Goal: Navigation & Orientation: Find specific page/section

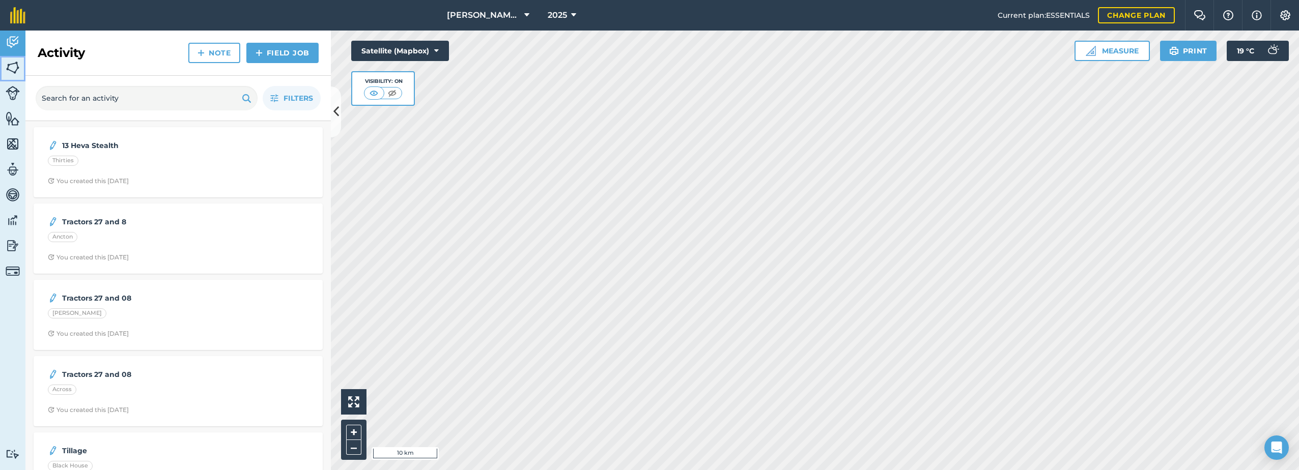
click at [5, 73] on link "Fields" at bounding box center [12, 68] width 25 height 25
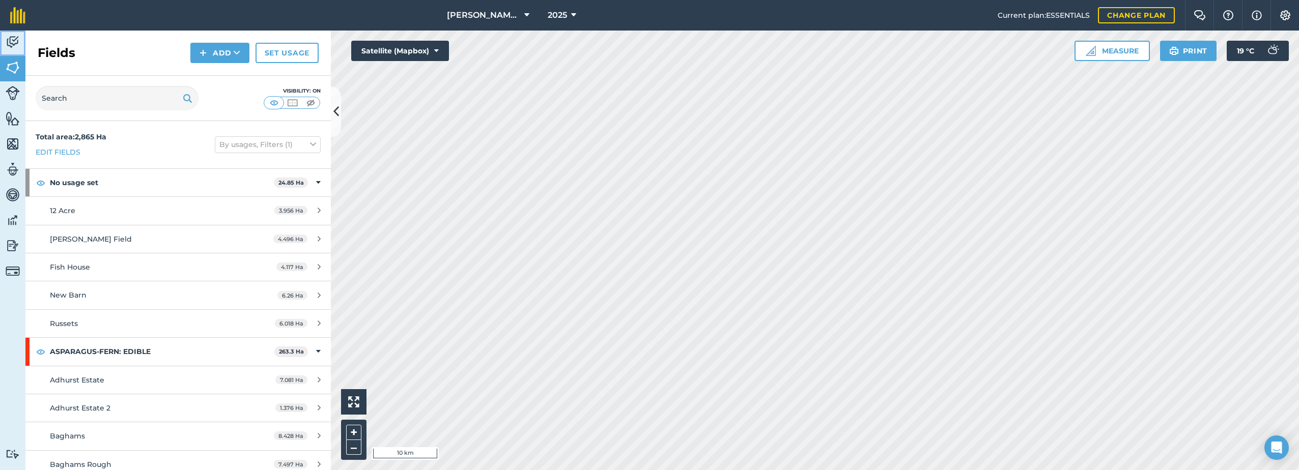
click at [14, 39] on img at bounding box center [13, 42] width 14 height 15
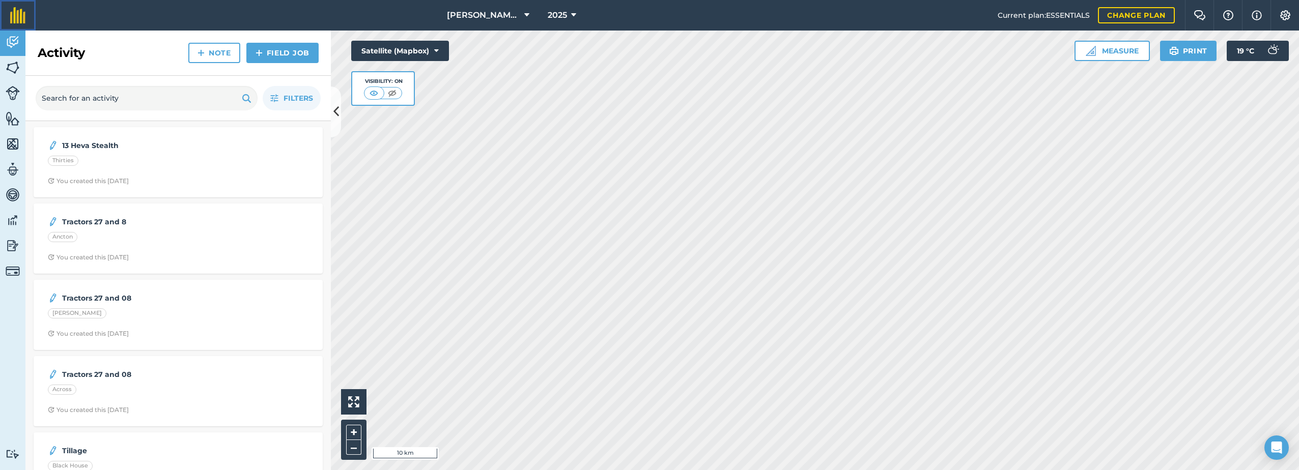
click at [11, 15] on link at bounding box center [18, 15] width 36 height 31
